Goal: Use online tool/utility: Utilize a website feature to perform a specific function

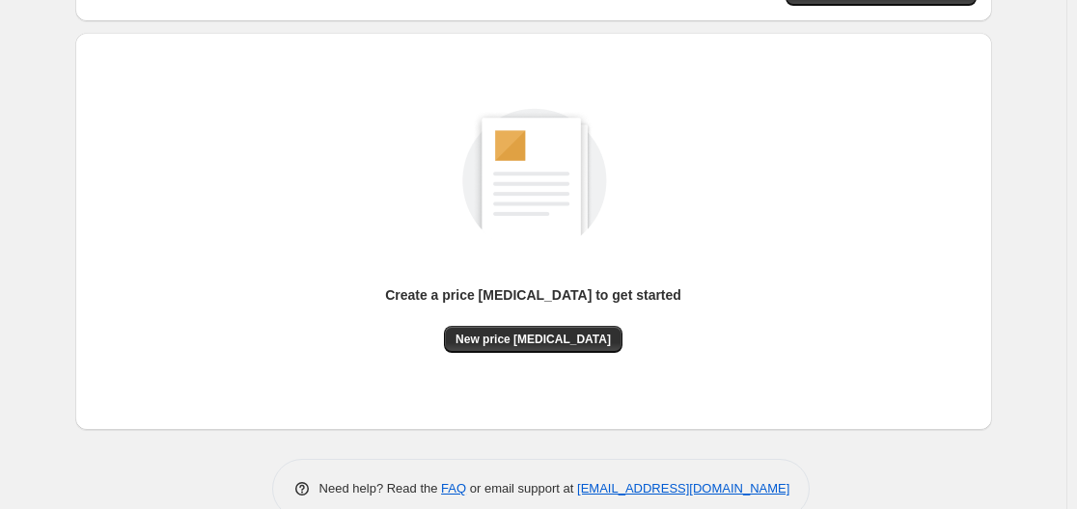
scroll to position [193, 0]
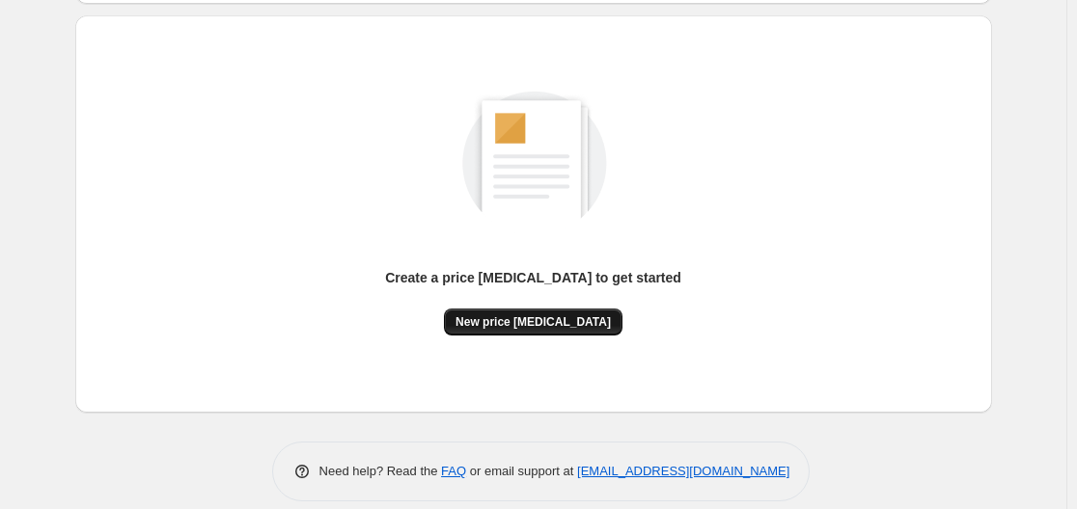
click at [592, 321] on span "New price [MEDICAL_DATA]" at bounding box center [532, 321] width 155 height 15
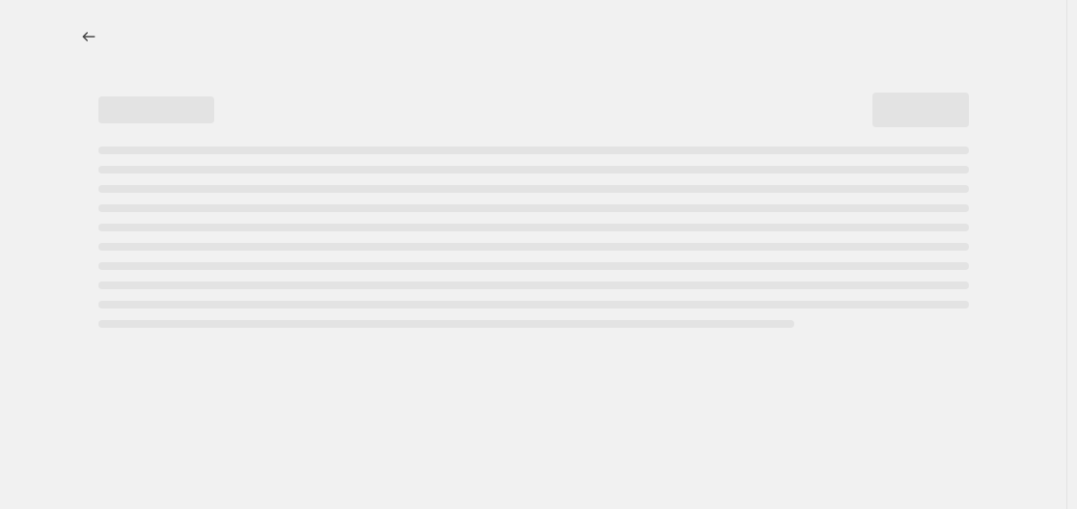
select select "percentage"
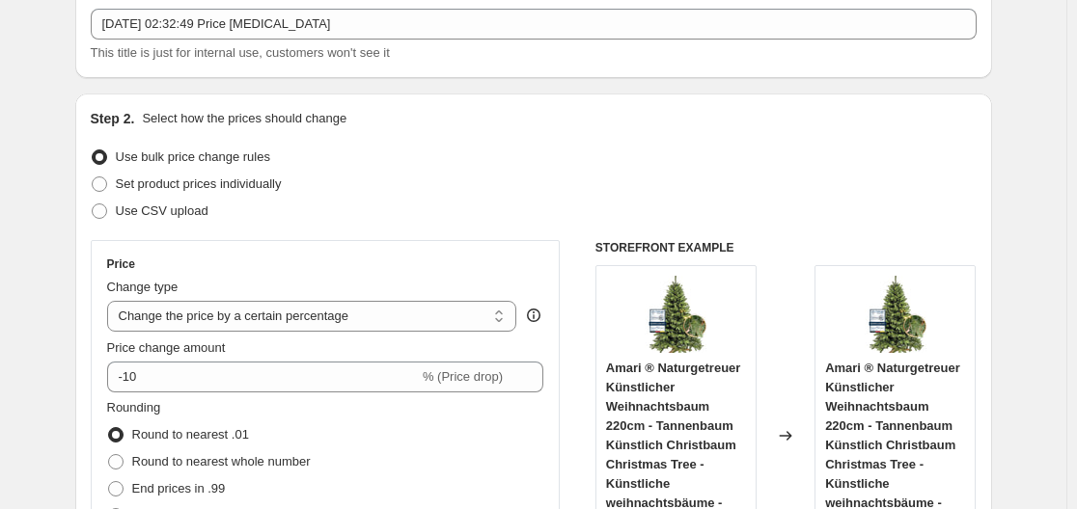
scroll to position [193, 0]
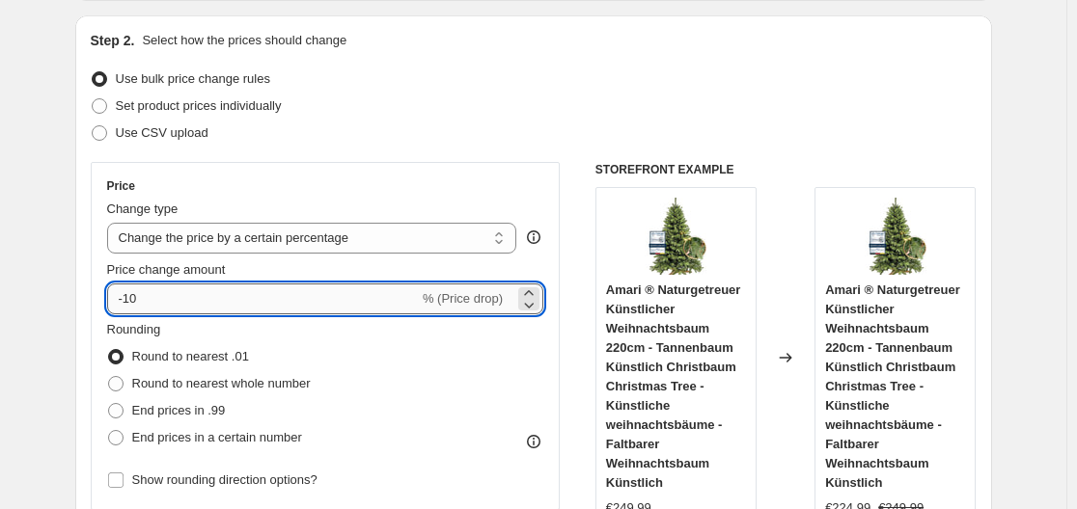
click at [286, 313] on input "-10" at bounding box center [263, 299] width 312 height 31
type input "-1"
type input "-35"
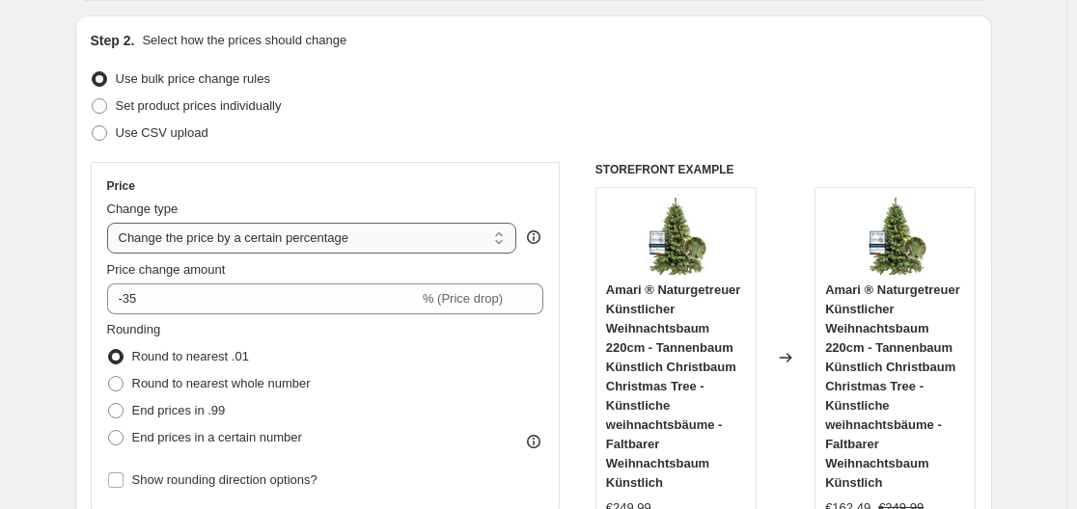
drag, startPoint x: 91, startPoint y: 239, endPoint x: 162, endPoint y: 236, distance: 71.4
click at [91, 238] on div "Step 2. Select how the prices should change Use bulk price change rules Set pro…" at bounding box center [533, 353] width 916 height 677
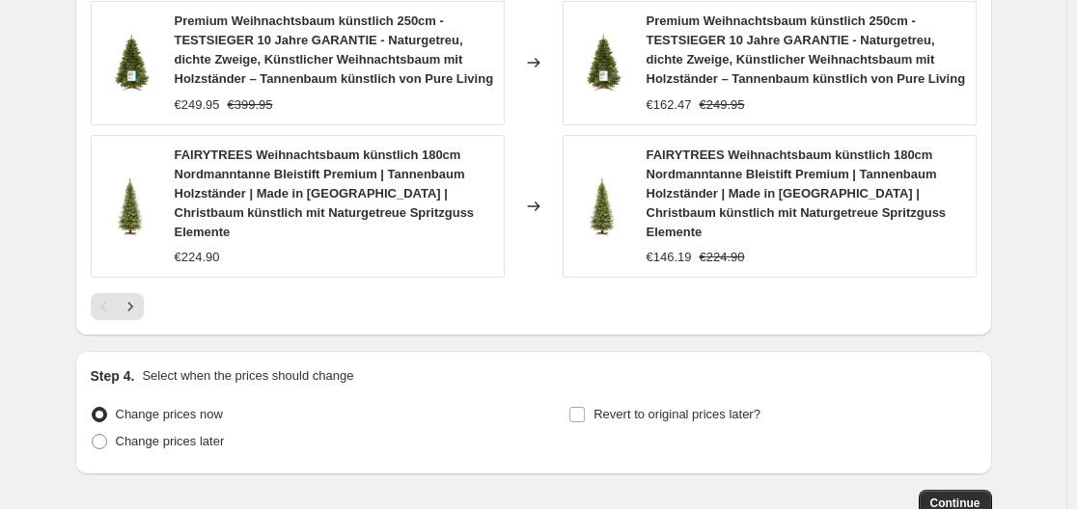
scroll to position [1624, 0]
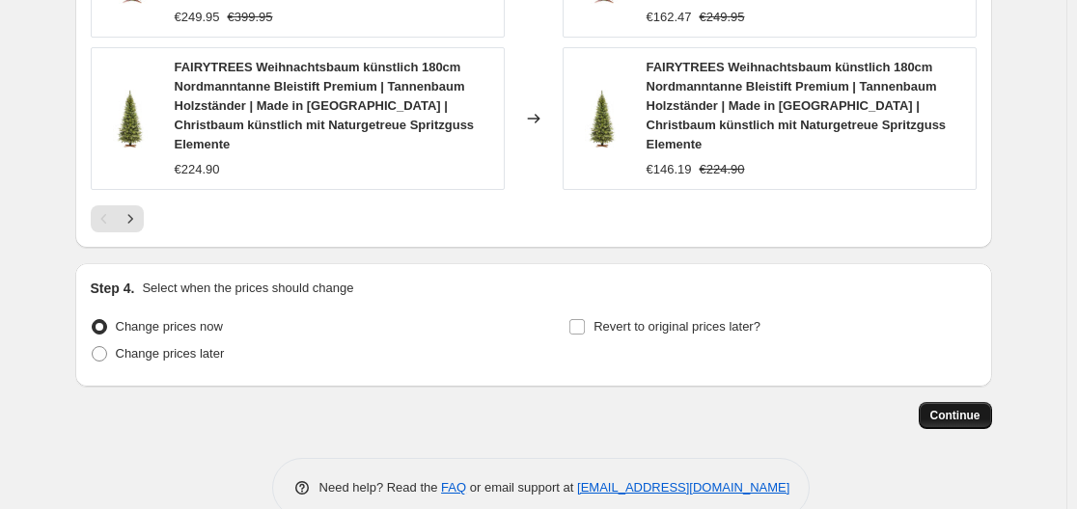
click at [960, 408] on span "Continue" at bounding box center [955, 415] width 50 height 15
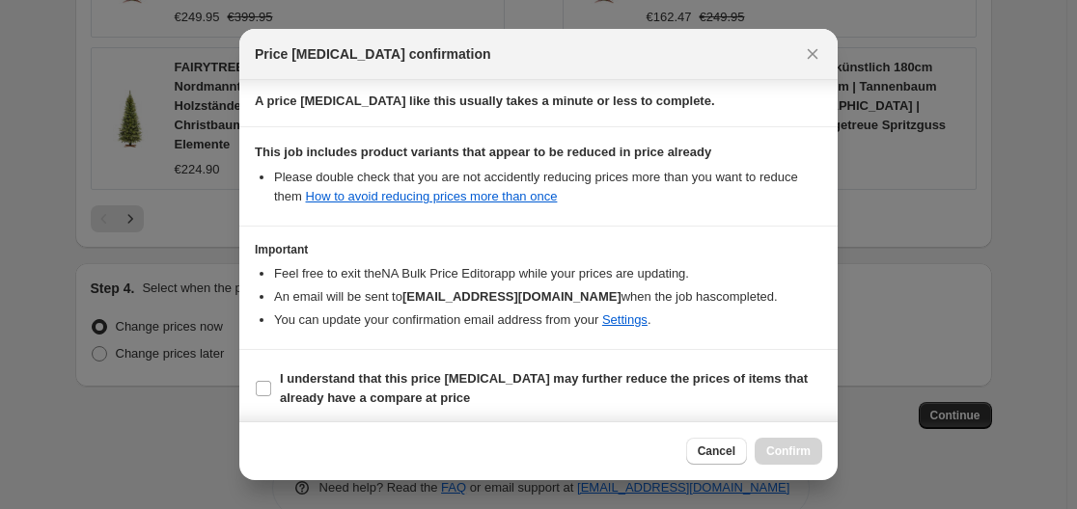
scroll to position [303, 0]
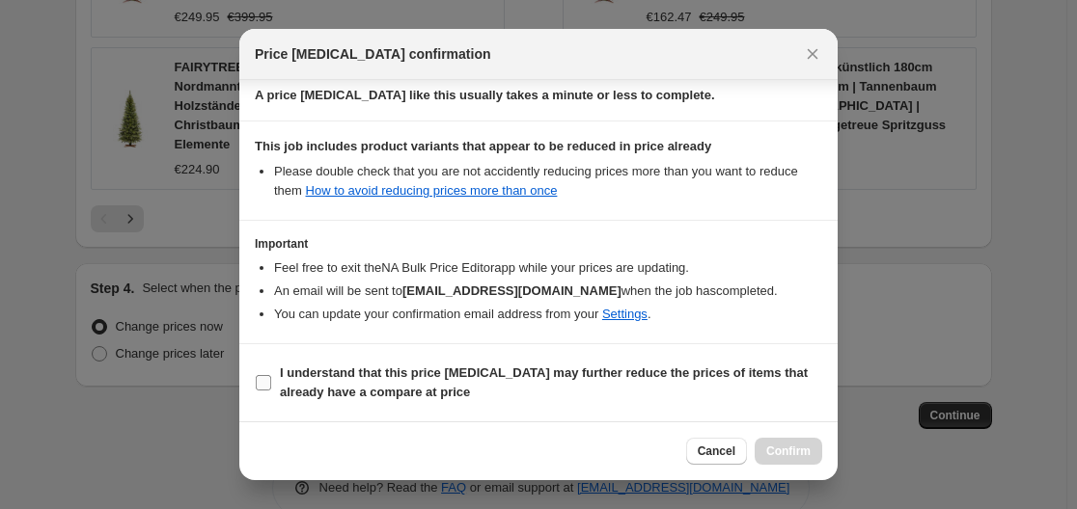
click at [259, 386] on input "I understand that this price change job may further reduce the prices of items …" at bounding box center [263, 382] width 15 height 15
checkbox input "true"
click at [787, 449] on span "Confirm" at bounding box center [788, 451] width 44 height 15
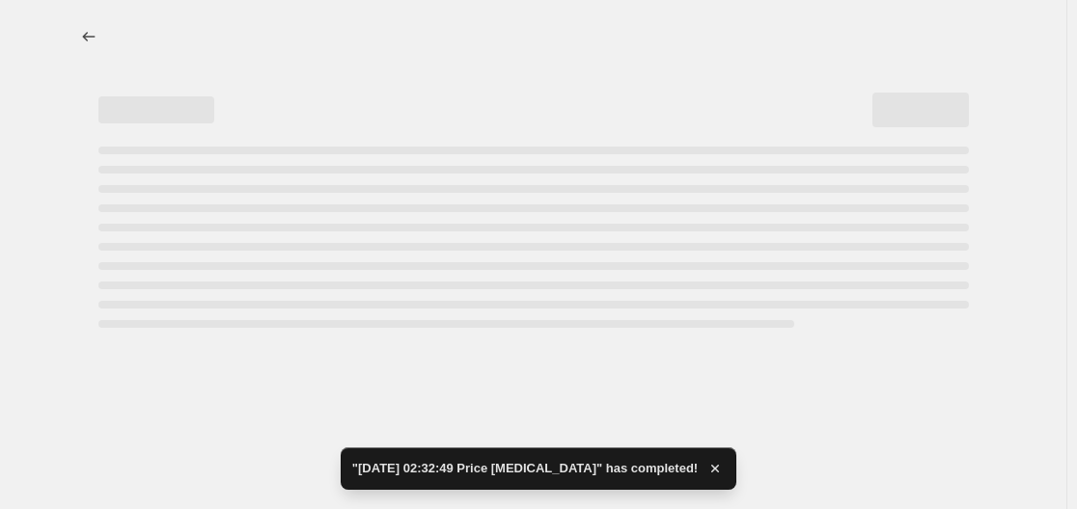
select select "percentage"
